Goal: Task Accomplishment & Management: Manage account settings

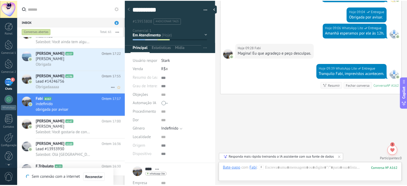
scroll to position [321, 0]
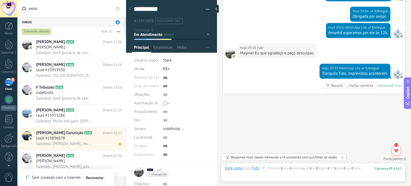
click at [10, 66] on div at bounding box center [9, 64] width 8 height 10
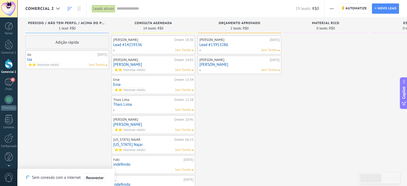
drag, startPoint x: 163, startPoint y: 22, endPoint x: 140, endPoint y: 26, distance: 23.4
click at [140, 26] on div "14 leads: R$0" at bounding box center [153, 28] width 78 height 5
click at [140, 24] on span "Consulta Agendada" at bounding box center [153, 23] width 37 height 4
drag, startPoint x: 140, startPoint y: 24, endPoint x: 124, endPoint y: 26, distance: 15.7
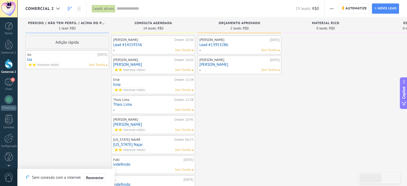
click at [124, 26] on div "14 leads: R$0" at bounding box center [153, 28] width 78 height 5
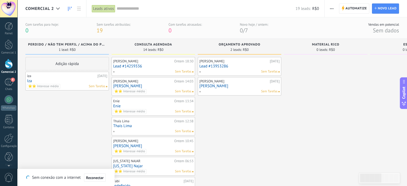
click at [117, 63] on div "Consulta Agendada 14 leads: R$0 [PERSON_NAME] Ontem 18:30 Lead #14259336 Sem Ta…" at bounding box center [155, 187] width 86 height 296
click at [155, 172] on div "⭐️⭐️ Interesse médio Sem Tarefas" at bounding box center [152, 171] width 78 height 5
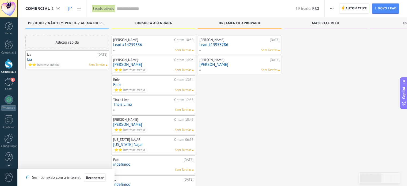
scroll to position [135, 0]
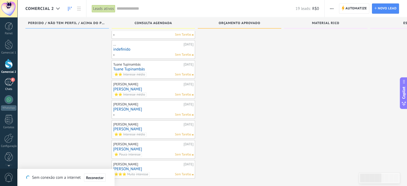
click at [8, 82] on div "8" at bounding box center [9, 82] width 9 height 8
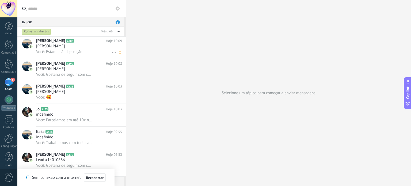
scroll to position [160, 0]
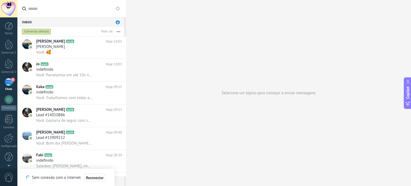
click at [98, 177] on span "Reconectar" at bounding box center [95, 178] width 18 height 4
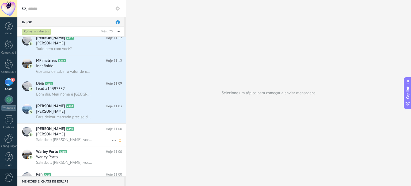
scroll to position [0, 0]
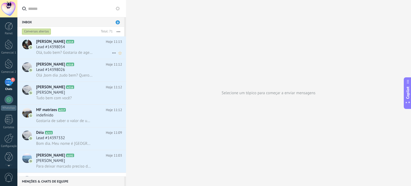
click at [93, 50] on div "Olá, tudo bem? Gostaria de agendar uma consulta" at bounding box center [79, 53] width 86 height 6
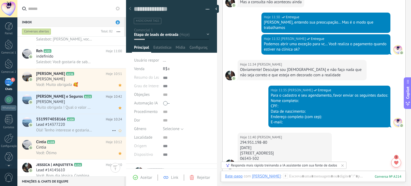
scroll to position [428, 0]
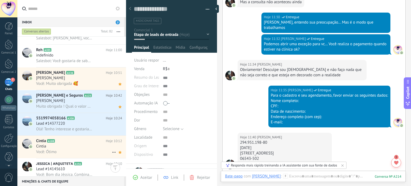
click at [82, 147] on div "Cintia" at bounding box center [79, 146] width 86 height 5
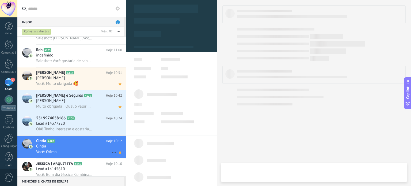
type textarea "**********"
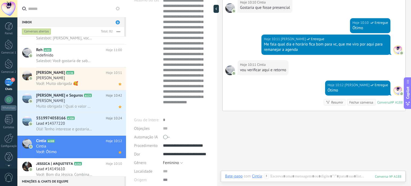
scroll to position [80, 0]
